Goal: Ask a question

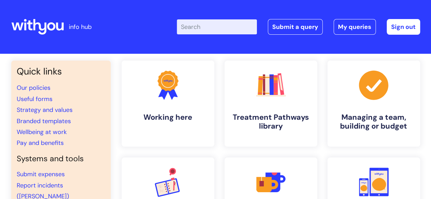
click at [211, 28] on input "Enter your search term here..." at bounding box center [217, 26] width 80 height 15
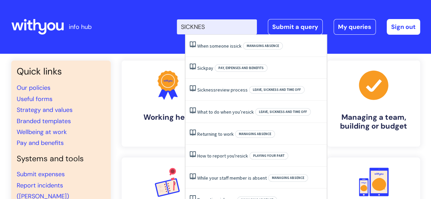
type input "SICKNESS"
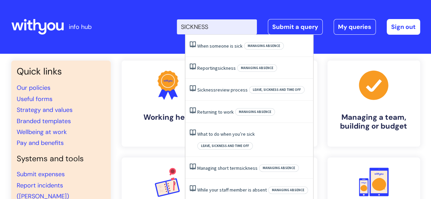
click at [211, 41] on li "When someone is sick Managing absence" at bounding box center [249, 46] width 128 height 22
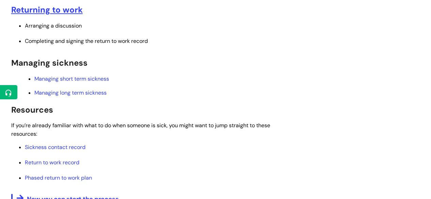
scroll to position [303, 0]
click at [69, 12] on u "Returning to work" at bounding box center [46, 9] width 71 height 11
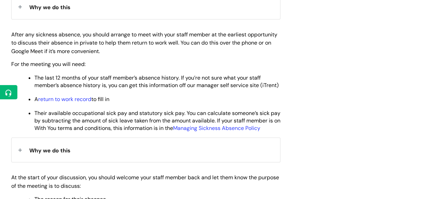
scroll to position [334, 0]
drag, startPoint x: 130, startPoint y: 33, endPoint x: 129, endPoint y: 52, distance: 19.1
click at [129, 52] on p "After any sickness absence, you should arrange to meet with your staff member a…" at bounding box center [145, 43] width 269 height 25
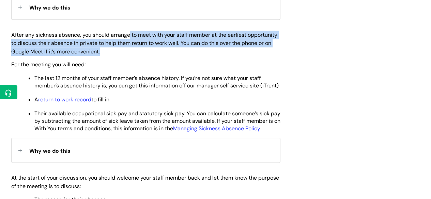
click at [129, 52] on p "After any sickness absence, you should arrange to meet with your staff member a…" at bounding box center [145, 43] width 269 height 25
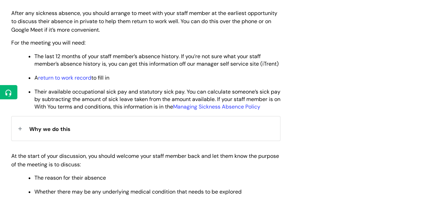
scroll to position [357, 0]
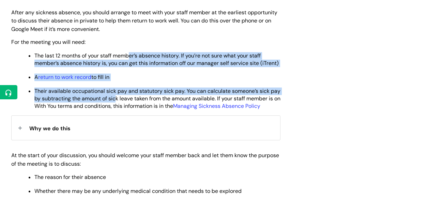
drag, startPoint x: 129, startPoint y: 52, endPoint x: 126, endPoint y: 107, distance: 54.5
click at [126, 107] on ul "The last 12 months of your staff member’s absence history. If you’re not sure w…" at bounding box center [149, 80] width 262 height 59
click at [126, 107] on span "Their available occupational sick pay and statutory sick pay. You can calculate…" at bounding box center [157, 98] width 246 height 22
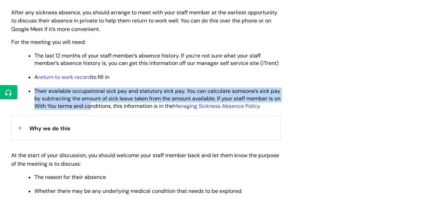
drag, startPoint x: 128, startPoint y: 94, endPoint x: 127, endPoint y: 113, distance: 19.4
click at [127, 110] on li "Their available occupational sick pay and statutory sick pay. You can calculate…" at bounding box center [157, 97] width 246 height 23
click at [127, 110] on span "Their available occupational sick pay and statutory sick pay. You can calculate…" at bounding box center [157, 98] width 246 height 22
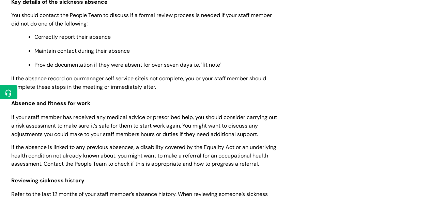
scroll to position [637, 0]
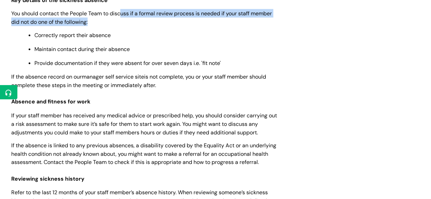
drag, startPoint x: 122, startPoint y: 38, endPoint x: 122, endPoint y: 26, distance: 12.3
click at [122, 26] on p "You should contact the People Team to discuss if a formal review process is nee…" at bounding box center [145, 17] width 269 height 17
click at [122, 25] on span "You should contact the People Team to discuss if a formal review process is nee…" at bounding box center [141, 18] width 260 height 16
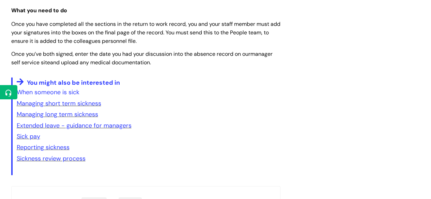
scroll to position [1006, 0]
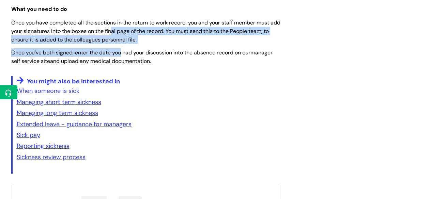
drag, startPoint x: 124, startPoint y: 45, endPoint x: 122, endPoint y: 69, distance: 24.9
click at [122, 65] on span "Once you’ve both signed, enter the date you had your discussion into the absenc…" at bounding box center [141, 57] width 261 height 16
drag, startPoint x: 122, startPoint y: 69, endPoint x: 123, endPoint y: 43, distance: 26.3
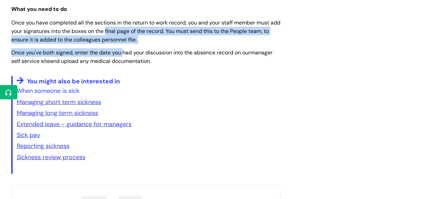
click at [123, 43] on span "Once you have completed all the sections in the return to work record, you and …" at bounding box center [145, 31] width 269 height 24
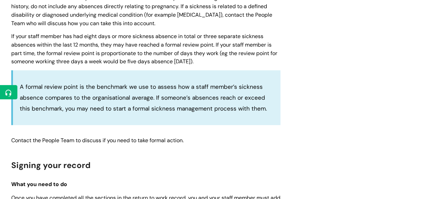
scroll to position [831, 0]
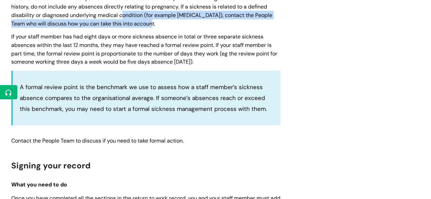
drag, startPoint x: 127, startPoint y: 40, endPoint x: 122, endPoint y: 27, distance: 14.4
click at [122, 27] on p "Refer to the last 12 months of your staff member’s absence history. When review…" at bounding box center [145, 11] width 269 height 34
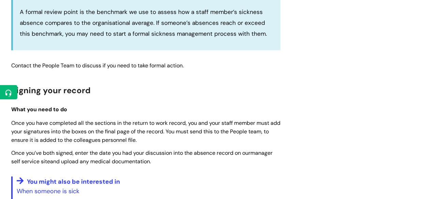
scroll to position [960, 0]
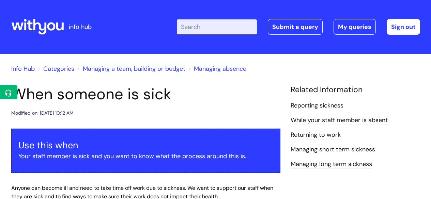
scroll to position [303, 0]
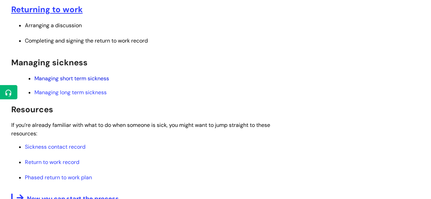
click at [72, 80] on link "Managing short term sickness" at bounding box center [71, 78] width 75 height 7
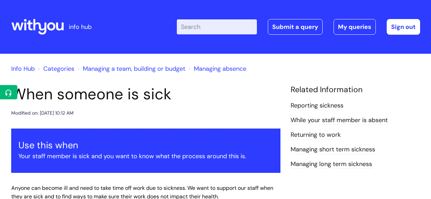
scroll to position [303, 0]
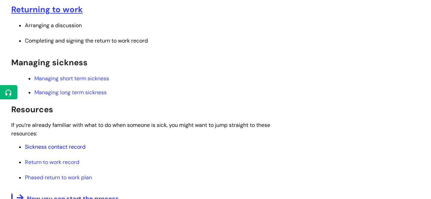
click at [59, 148] on link "Sickness contact record" at bounding box center [55, 146] width 61 height 7
click at [51, 162] on link "Return to work record" at bounding box center [52, 162] width 54 height 7
click at [65, 83] on ul "Managing short term sickness Managing long term sickness" at bounding box center [149, 85] width 262 height 22
click at [67, 80] on link "Managing short term sickness" at bounding box center [71, 78] width 75 height 7
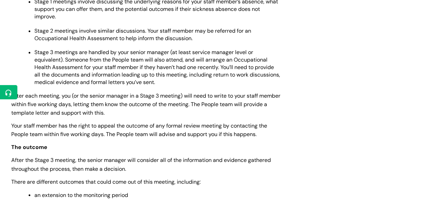
scroll to position [483, 0]
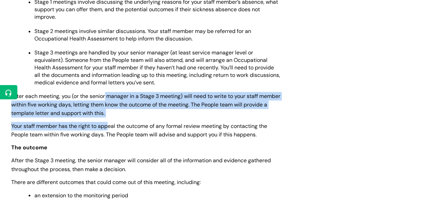
drag, startPoint x: 107, startPoint y: 97, endPoint x: 109, endPoint y: 130, distance: 33.4
click at [109, 130] on p "Your staff member has the right to appeal the outcome of any formal review meet…" at bounding box center [145, 130] width 269 height 17
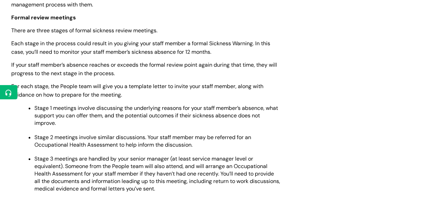
scroll to position [0, 0]
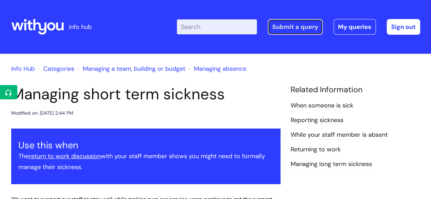
click at [312, 30] on link "Submit a query" at bounding box center [295, 27] width 55 height 16
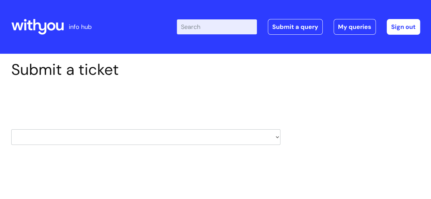
click at [97, 133] on select "HR / People IT and Support Clinical Drug Alerts Finance Accounts Data Support T…" at bounding box center [145, 137] width 269 height 16
click at [96, 173] on div "Submit a ticket Select issue type HR / People IT and Support Clinical Drug Aler…" at bounding box center [215, 124] width 431 height 141
